Goal: Information Seeking & Learning: Find specific fact

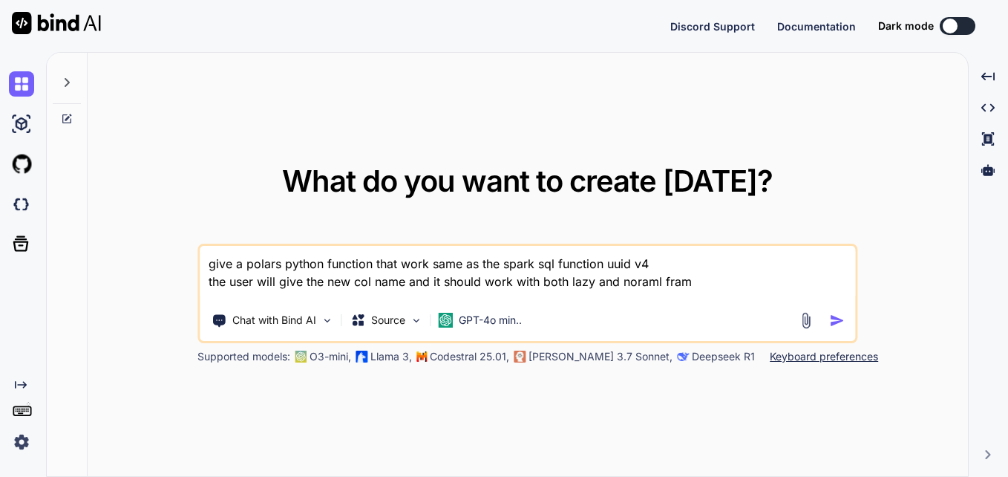
drag, startPoint x: 725, startPoint y: 282, endPoint x: 202, endPoint y: 264, distance: 523.8
click at [202, 264] on textarea "give a polars python function that work same as the spark sql function uuid v4 …" at bounding box center [528, 273] width 656 height 55
type textarea "x"
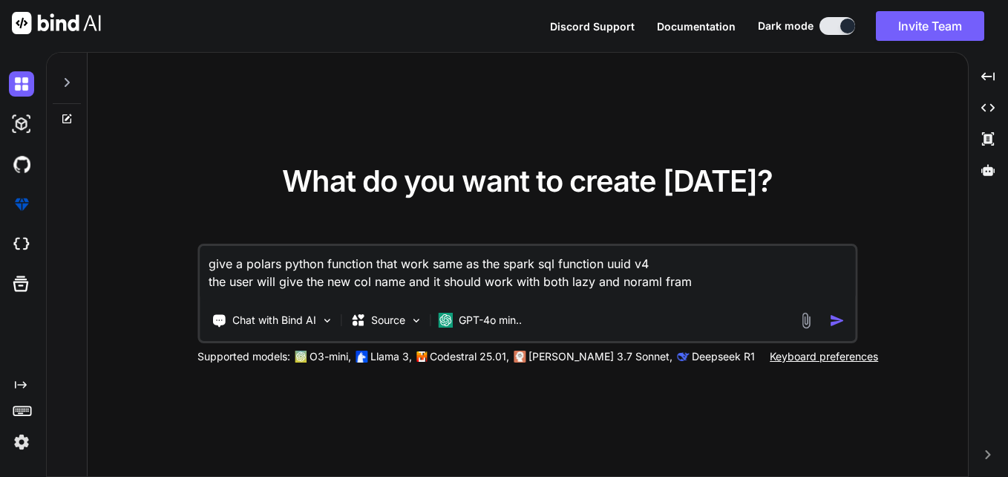
type textarea "File "/app/server/EAP/process_engine_polars/process_engine_pandas/irasLight/fet…"
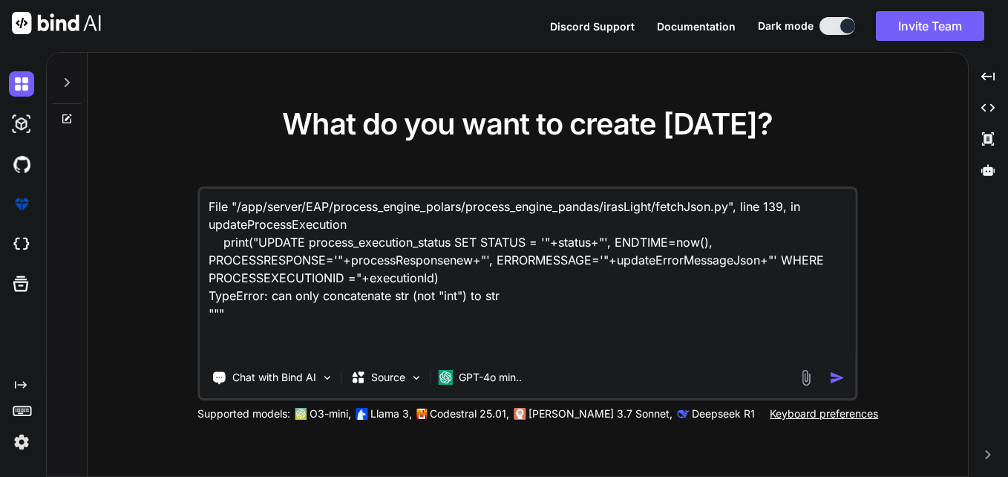
type textarea "x"
type textarea "File "/app/server/EAP/process_engine_polars/process_engine_pandas/irasLight/fet…"
type textarea "x"
type textarea "File "/app/server/EAP/process_engine_polars/process_engine_pandas/irasLight/fet…"
type textarea "x"
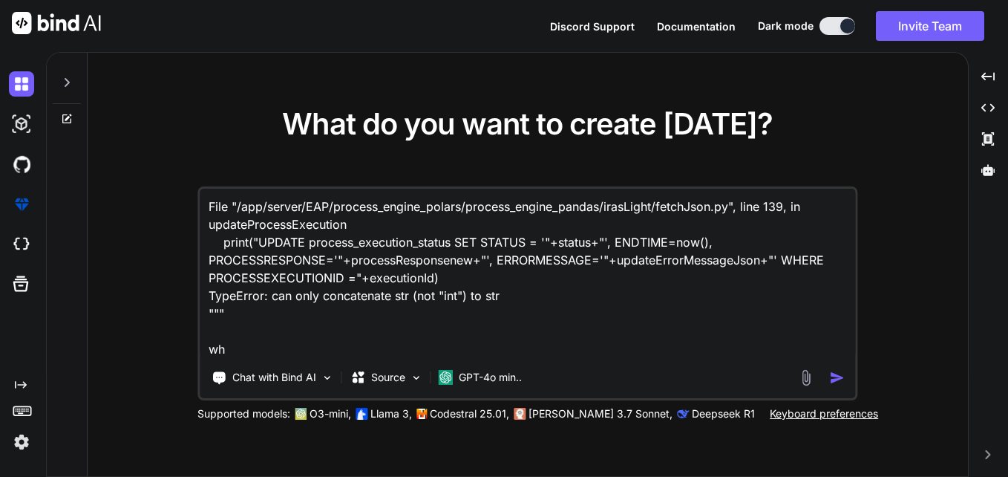
type textarea "File "/app/server/EAP/process_engine_polars/process_engine_pandas/irasLight/fet…"
type textarea "x"
type textarea "File "/app/server/EAP/process_engine_polars/process_engine_pandas/irasLight/fet…"
type textarea "x"
type textarea "File "/app/server/EAP/process_engine_polars/process_engine_pandas/irasLight/fet…"
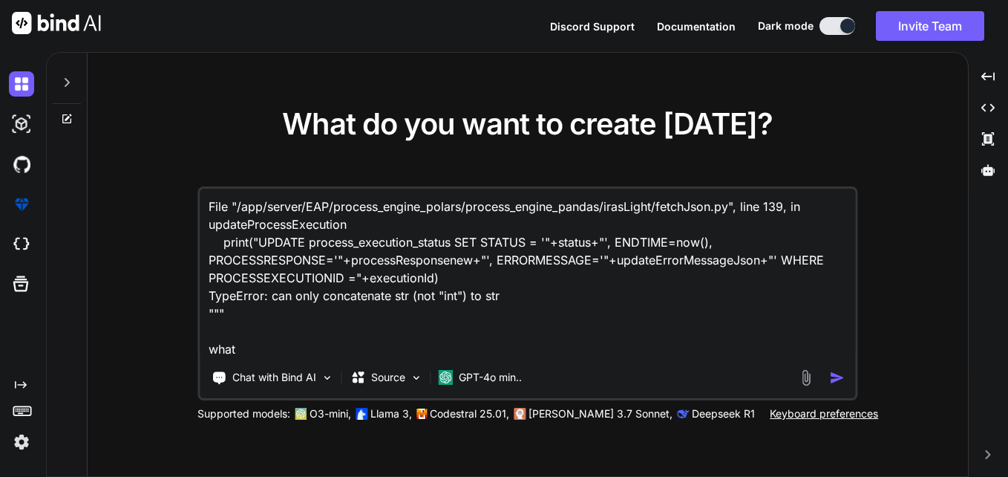
type textarea "x"
type textarea "File "/app/server/EAP/process_engine_polars/process_engine_pandas/irasLight/fet…"
type textarea "x"
type textarea "File "/app/server/EAP/process_engine_polars/process_engine_pandas/irasLight/fet…"
type textarea "x"
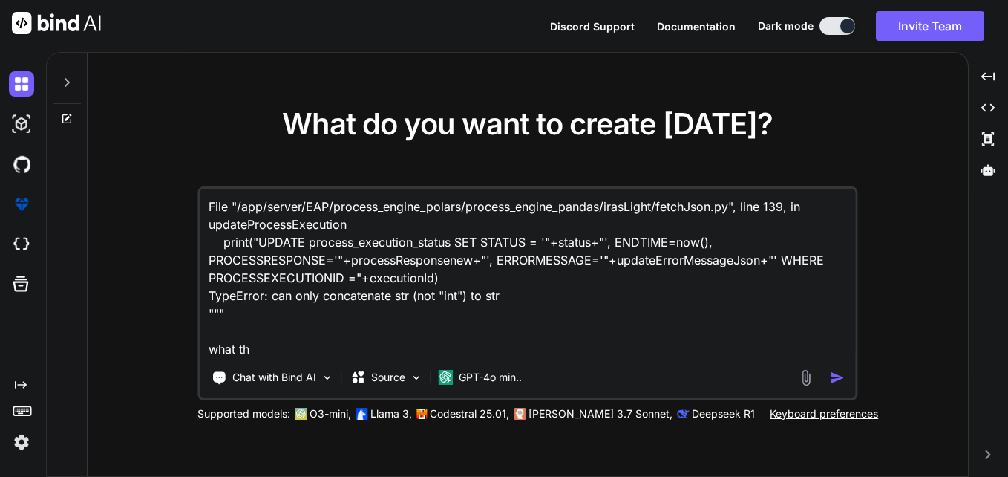
type textarea "File "/app/server/EAP/process_engine_polars/process_engine_pandas/irasLight/fet…"
type textarea "x"
type textarea "File "/app/server/EAP/process_engine_polars/process_engine_pandas/irasLight/fet…"
type textarea "x"
type textarea "File "/app/server/EAP/process_engine_polars/process_engine_pandas/irasLight/fet…"
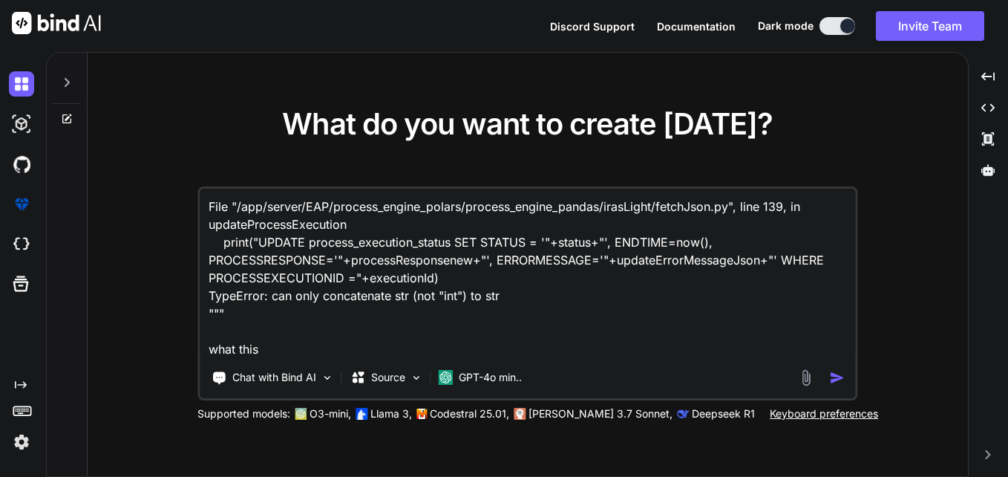
type textarea "x"
type textarea "File "/app/server/EAP/process_engine_polars/process_engine_pandas/irasLight/fet…"
type textarea "x"
type textarea "File "/app/server/EAP/process_engine_polars/process_engine_pandas/irasLight/fet…"
type textarea "x"
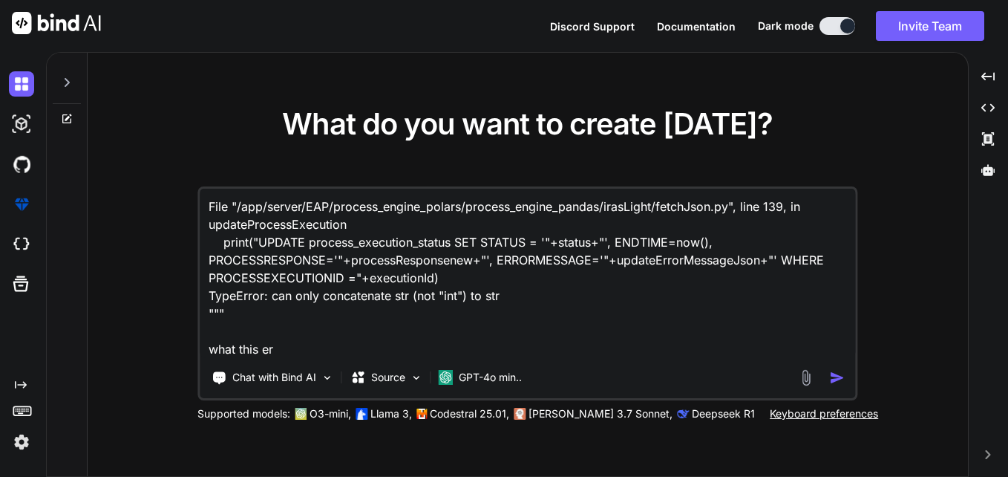
type textarea "File "/app/server/EAP/process_engine_polars/process_engine_pandas/irasLight/fet…"
type textarea "x"
type textarea "File "/app/server/EAP/process_engine_polars/process_engine_pandas/irasLight/fet…"
type textarea "x"
type textarea "File "/app/server/EAP/process_engine_polars/process_engine_pandas/irasLight/fet…"
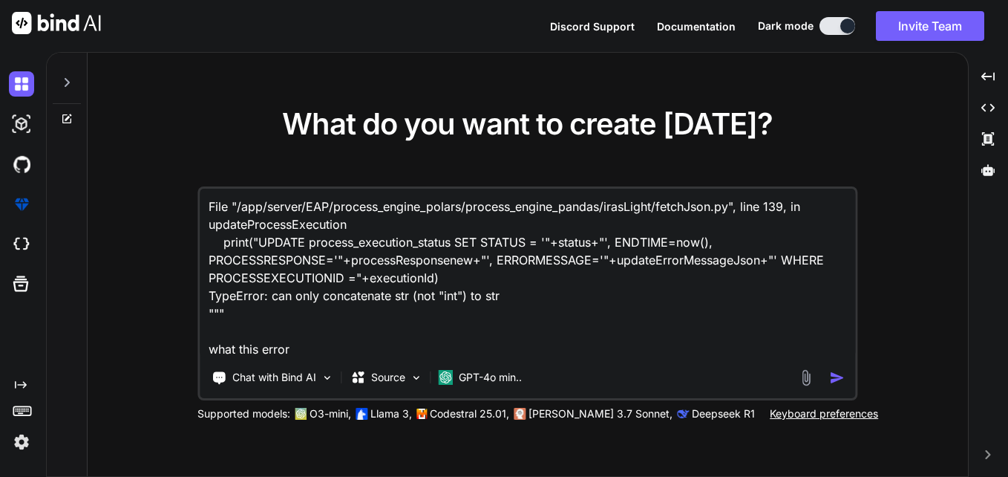
type textarea "x"
type textarea "File "/app/server/EAP/process_engine_polars/process_engine_pandas/irasLight/fet…"
type textarea "x"
type textarea "File "/app/server/EAP/process_engine_polars/process_engine_pandas/irasLight/fet…"
type textarea "x"
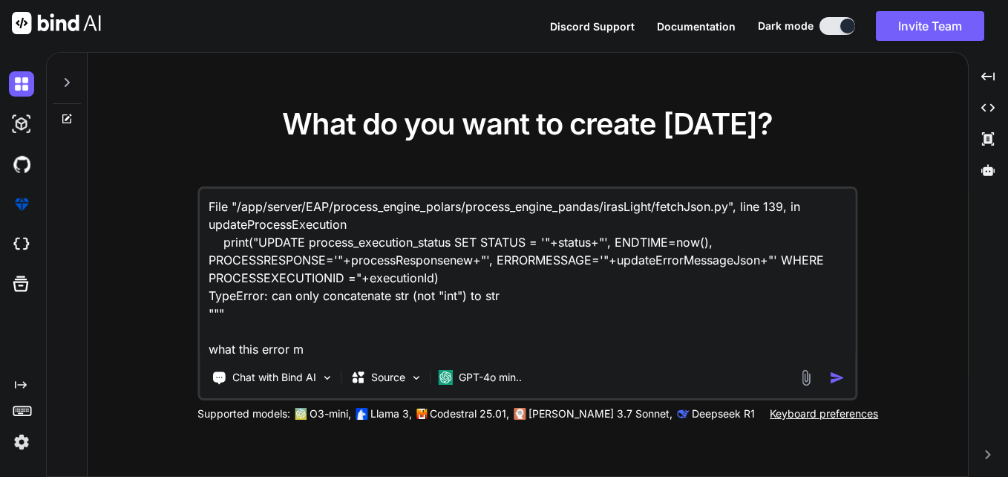
type textarea "File "/app/server/EAP/process_engine_polars/process_engine_pandas/irasLight/fet…"
type textarea "x"
type textarea "File "/app/server/EAP/process_engine_polars/process_engine_pandas/irasLight/fet…"
type textarea "x"
type textarea "File "/app/server/EAP/process_engine_polars/process_engine_pandas/irasLight/fet…"
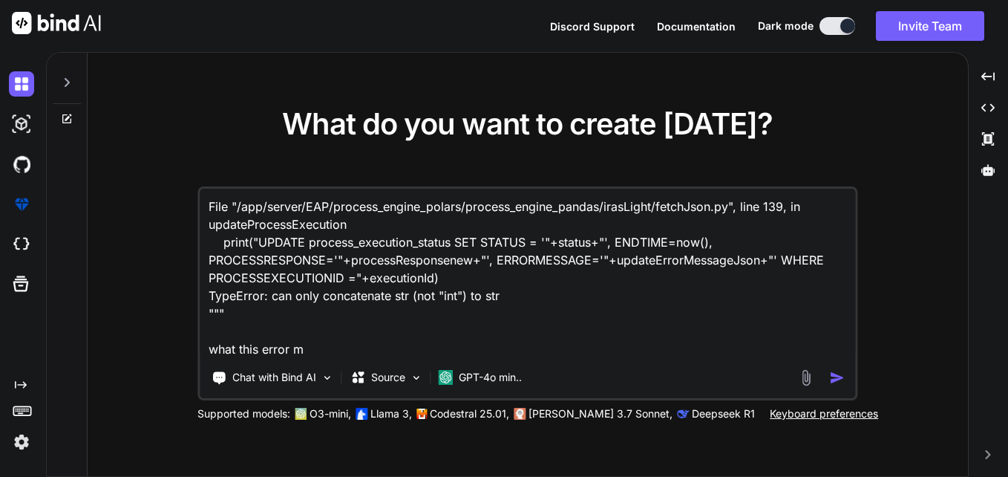
type textarea "x"
type textarea "File "/app/server/EAP/process_engine_polars/process_engine_pandas/irasLight/fet…"
type textarea "x"
type textarea "File "/app/server/EAP/process_engine_polars/process_engine_pandas/irasLight/fet…"
type textarea "x"
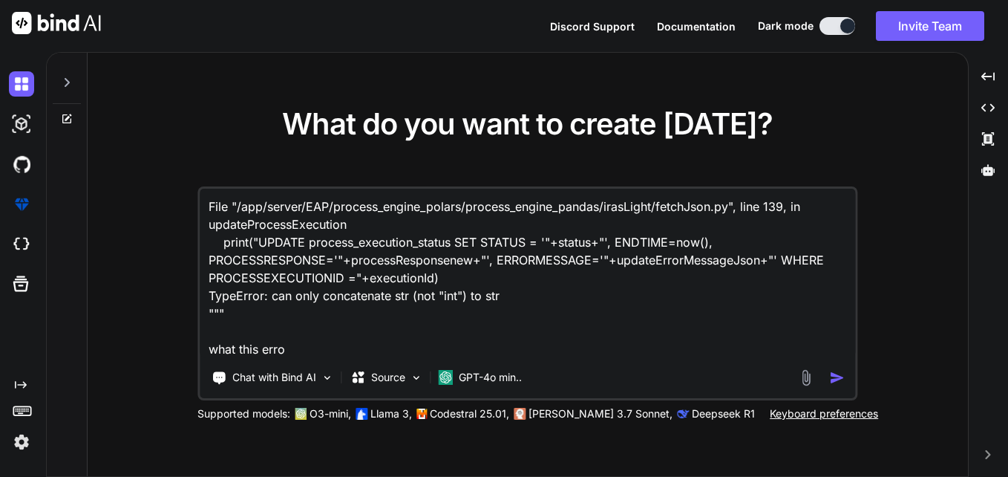
type textarea "File "/app/server/EAP/process_engine_polars/process_engine_pandas/irasLight/fet…"
type textarea "x"
type textarea "File "/app/server/EAP/process_engine_polars/process_engine_pandas/irasLight/fet…"
type textarea "x"
type textarea "File "/app/server/EAP/process_engine_polars/process_engine_pandas/irasLight/fet…"
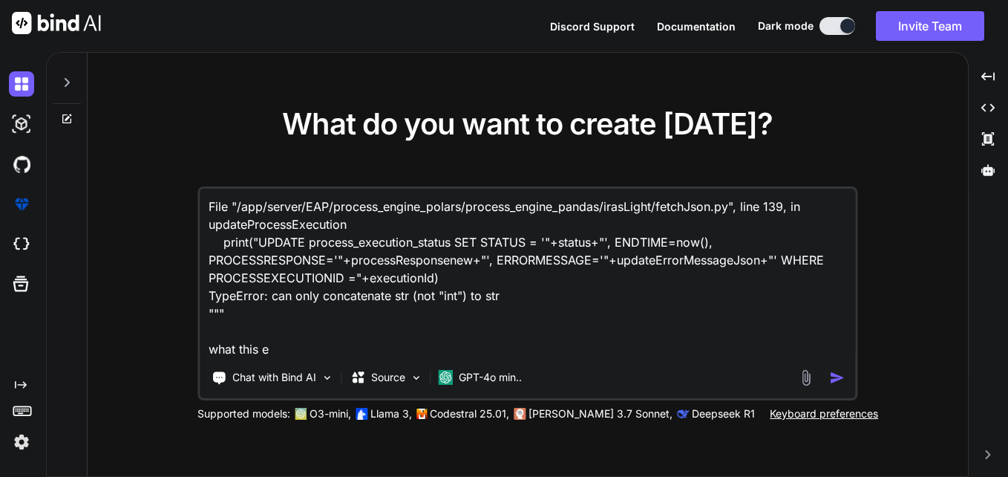
type textarea "x"
type textarea "File "/app/server/EAP/process_engine_polars/process_engine_pandas/irasLight/fet…"
type textarea "x"
type textarea "File "/app/server/EAP/process_engine_polars/process_engine_pandas/irasLight/fet…"
type textarea "x"
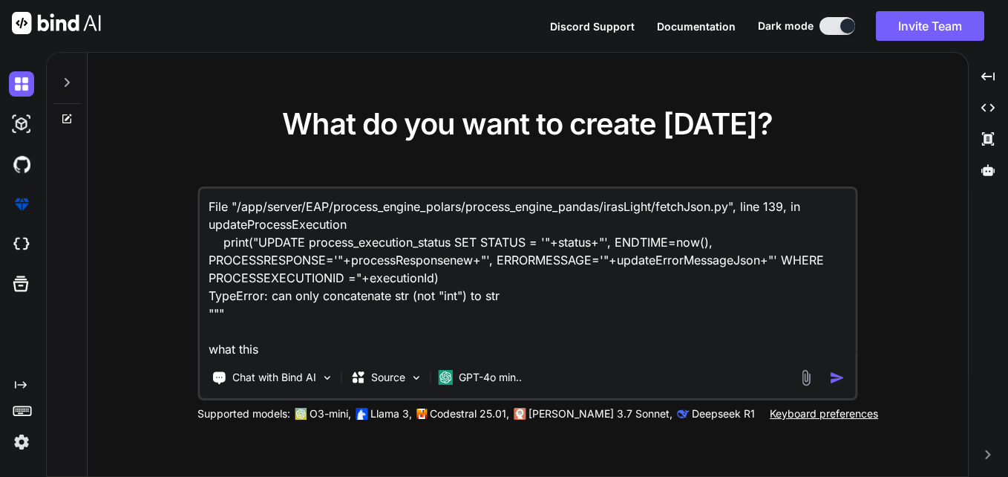
type textarea "File "/app/server/EAP/process_engine_polars/process_engine_pandas/irasLight/fet…"
type textarea "x"
type textarea "File "/app/server/EAP/process_engine_polars/process_engine_pandas/irasLight/fet…"
type textarea "x"
type textarea "File "/app/server/EAP/process_engine_polars/process_engine_pandas/irasLight/fet…"
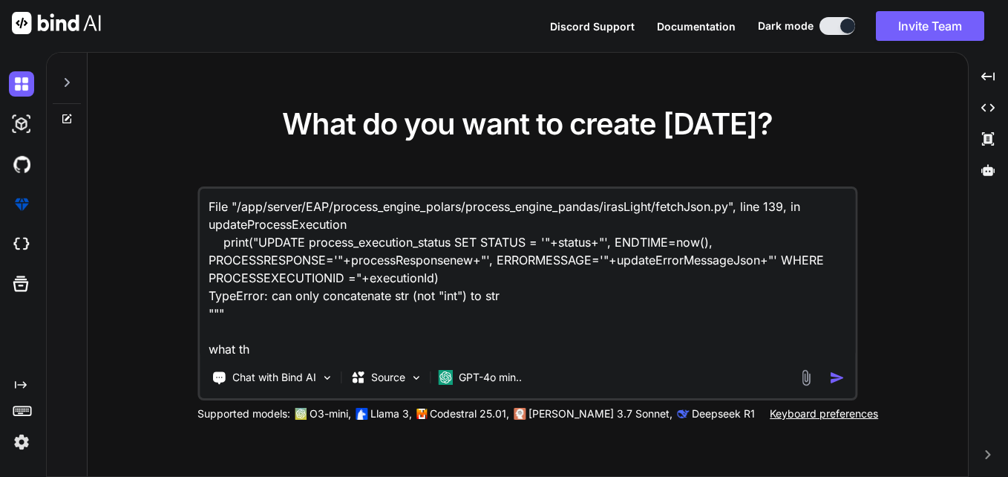
type textarea "x"
type textarea "File "/app/server/EAP/process_engine_polars/process_engine_pandas/irasLight/fet…"
type textarea "x"
type textarea "File "/app/server/EAP/process_engine_polars/process_engine_pandas/irasLight/fet…"
type textarea "x"
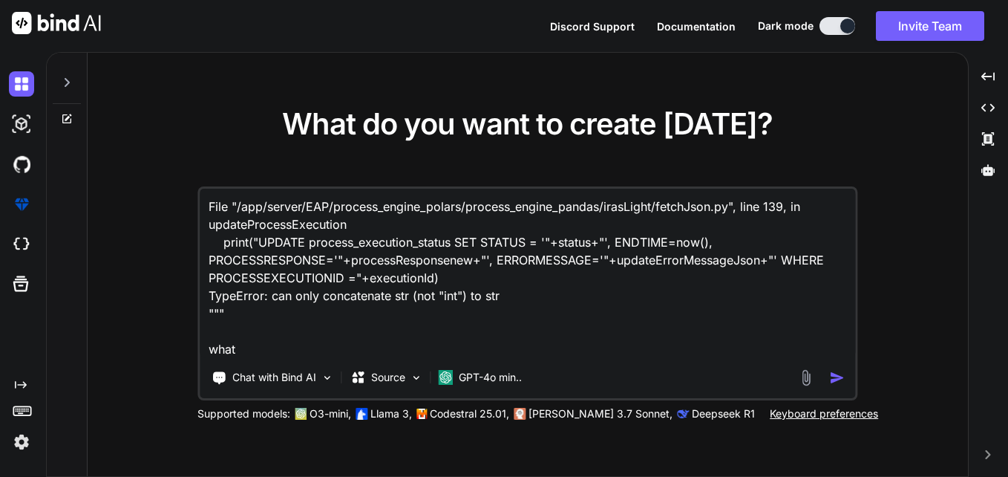
type textarea "File "/app/server/EAP/process_engine_polars/process_engine_pandas/irasLight/fet…"
type textarea "x"
type textarea "File "/app/server/EAP/process_engine_polars/process_engine_pandas/irasLight/fet…"
type textarea "x"
type textarea "File "/app/server/EAP/process_engine_polars/process_engine_pandas/irasLight/fet…"
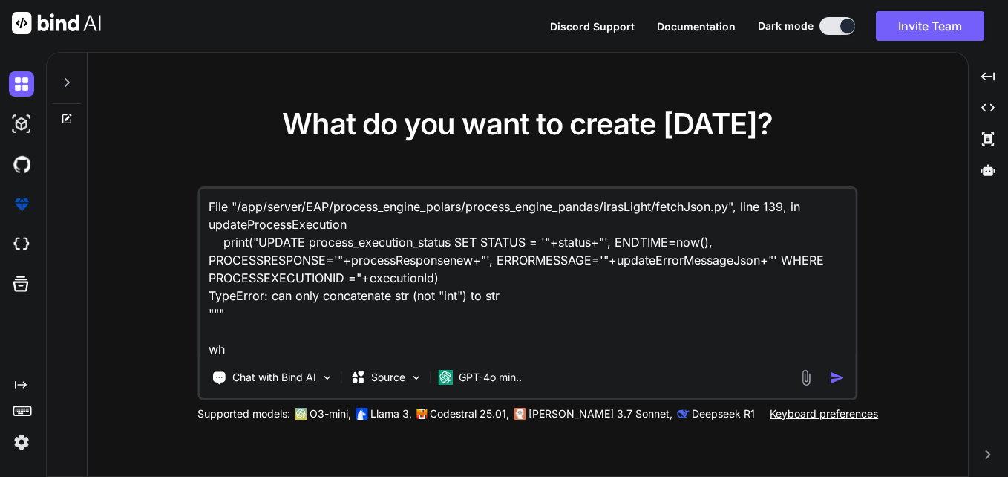
type textarea "x"
type textarea "File "/app/server/EAP/process_engine_polars/process_engine_pandas/irasLight/fet…"
type textarea "x"
type textarea "File "/app/server/EAP/process_engine_polars/process_engine_pandas/irasLight/fet…"
type textarea "x"
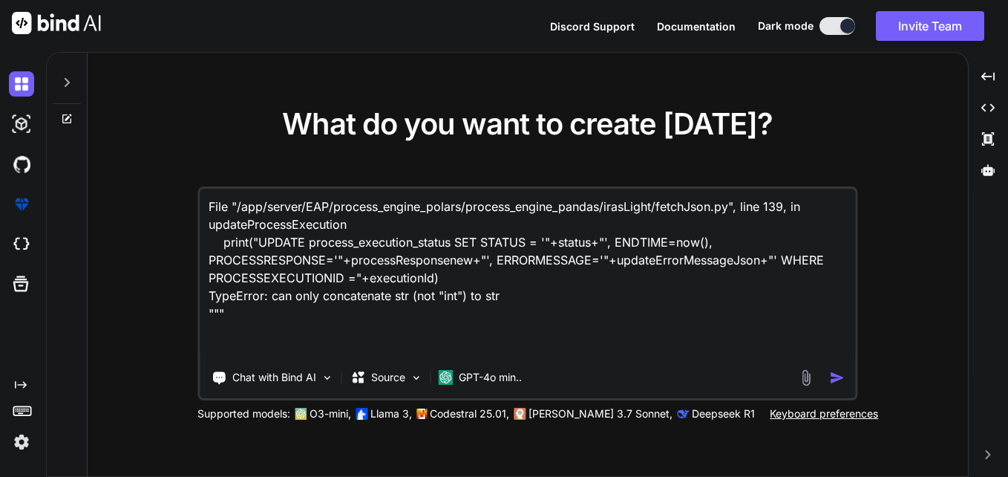
type textarea "File "/app/server/EAP/process_engine_polars/process_engine_pandas/irasLight/fet…"
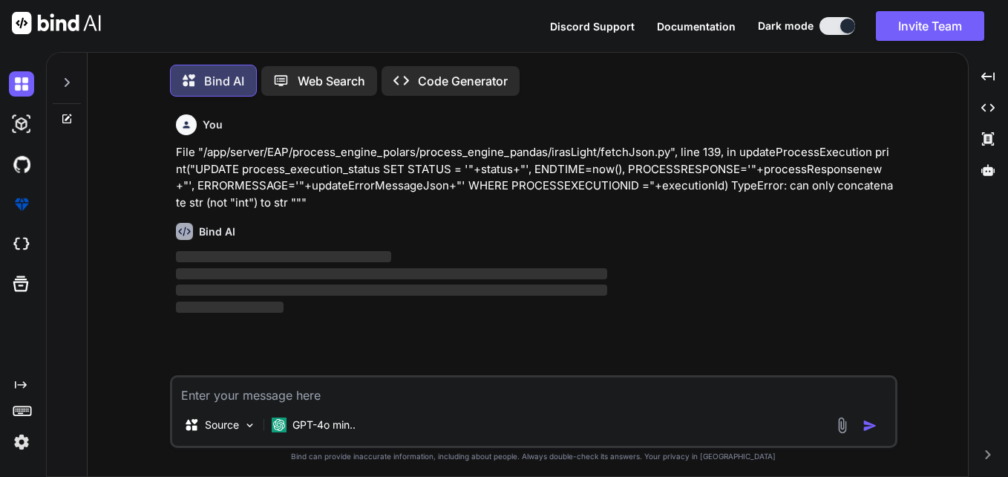
scroll to position [7, 0]
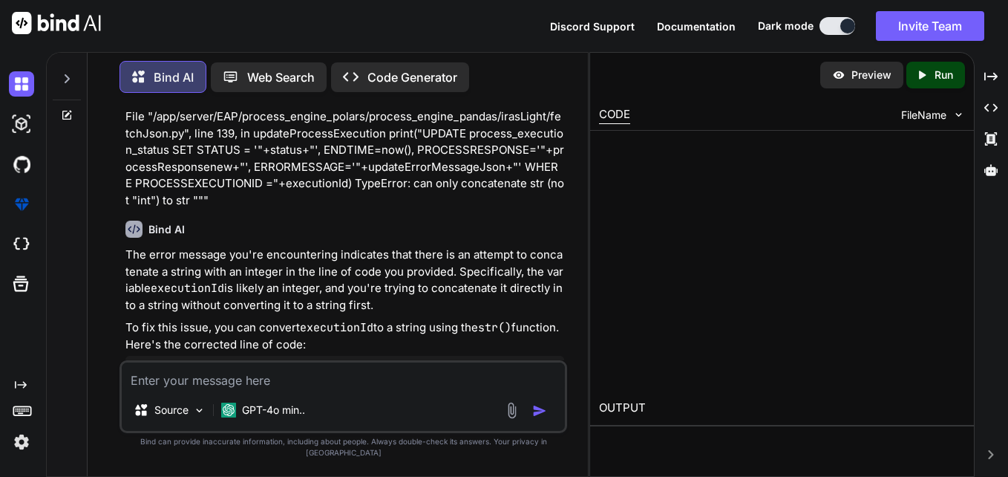
type textarea "x"
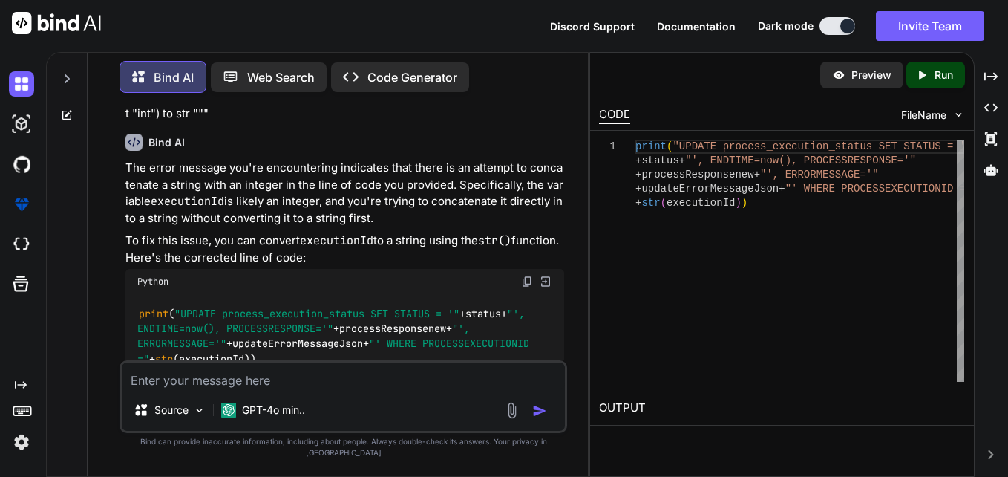
scroll to position [133, 0]
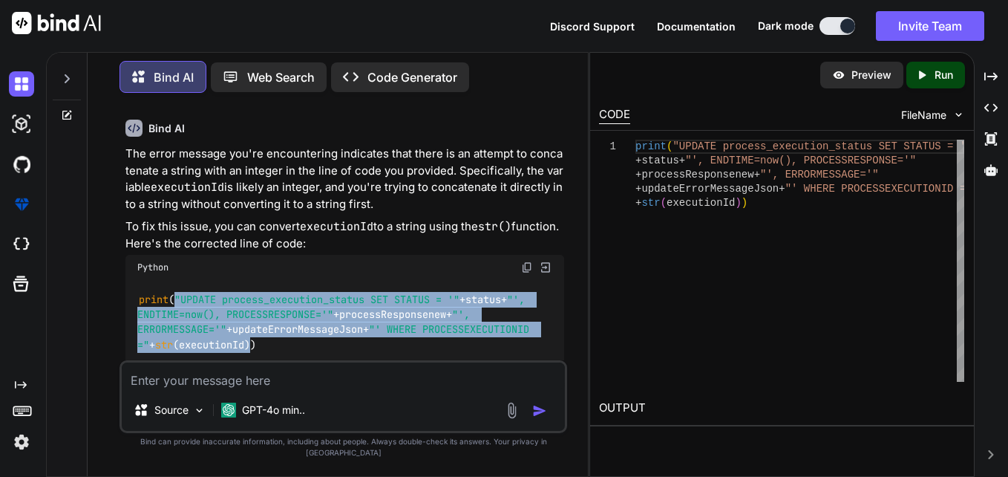
drag, startPoint x: 263, startPoint y: 342, endPoint x: 176, endPoint y: 301, distance: 96.0
click at [176, 301] on code "print ( "UPDATE process_execution_status SET STATUS = '" +status+ "', ENDTIME=n…" at bounding box center [336, 322] width 398 height 61
copy code ""UPDATE process_execution_status SET STATUS = '" +status+ "', ENDTIME=now(), PR…"
